Goal: Book appointment/travel/reservation

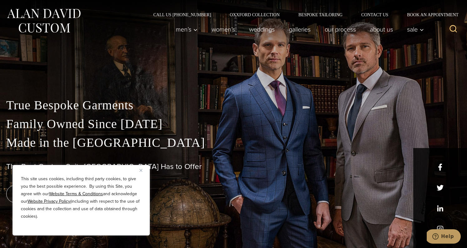
click at [309, 15] on link "Bespoke Tailoring" at bounding box center [320, 14] width 63 height 4
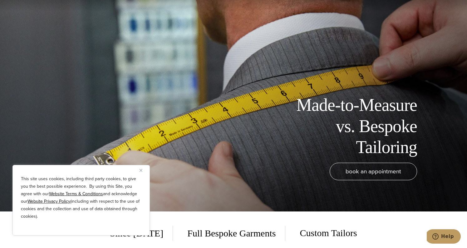
scroll to position [59, 0]
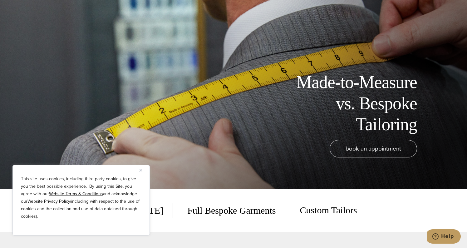
click at [357, 146] on span "book an appointment" at bounding box center [374, 148] width 56 height 9
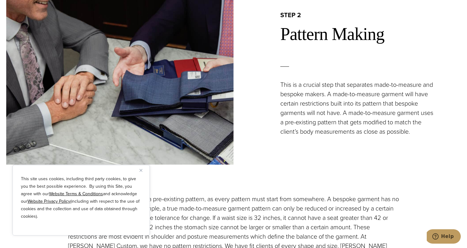
scroll to position [755, 0]
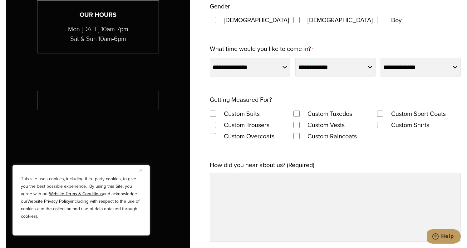
scroll to position [454, 0]
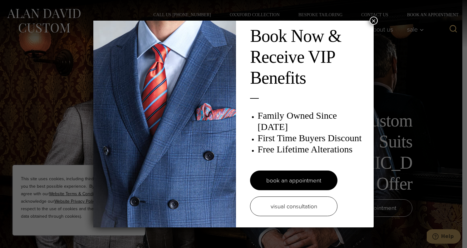
click at [375, 20] on button "×" at bounding box center [374, 21] width 8 height 8
